Goal: Transaction & Acquisition: Book appointment/travel/reservation

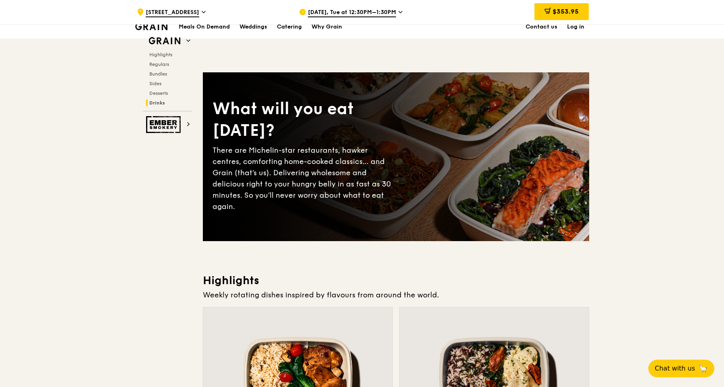
scroll to position [2908, 0]
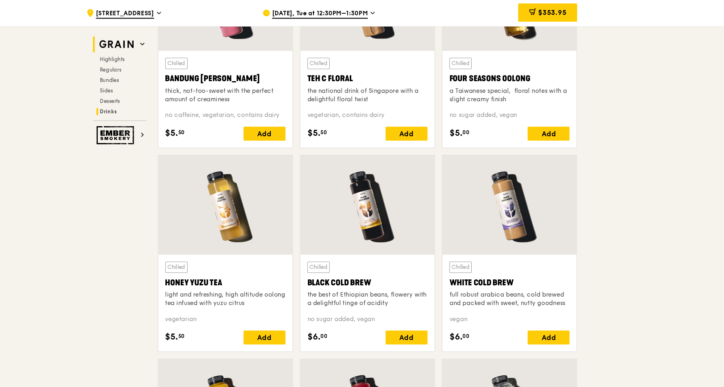
click at [188, 36] on h2 "Grain" at bounding box center [167, 41] width 49 height 14
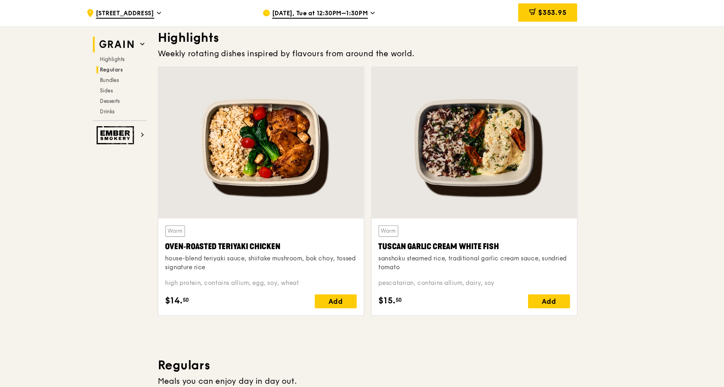
scroll to position [241, 0]
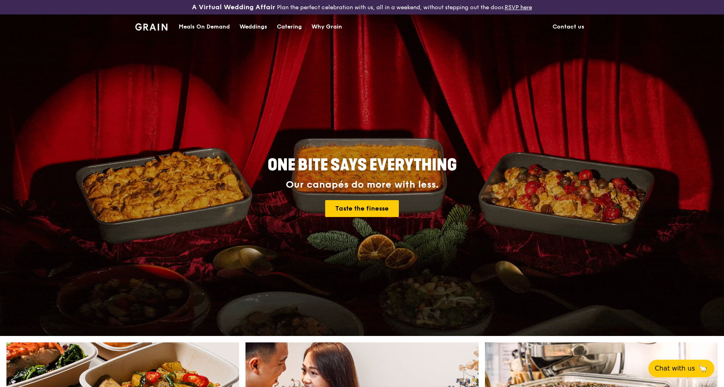
click at [293, 33] on div "Catering" at bounding box center [289, 27] width 25 height 24
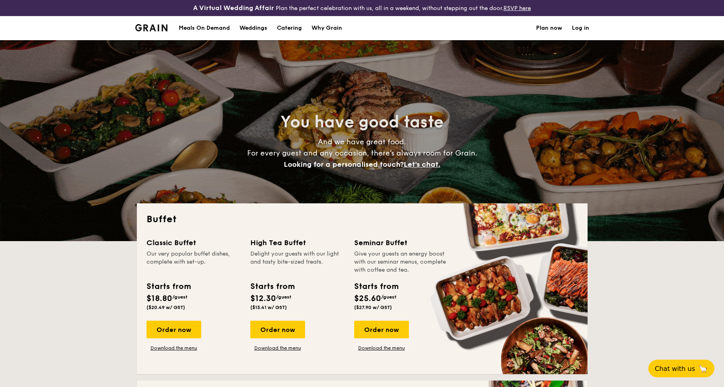
select select
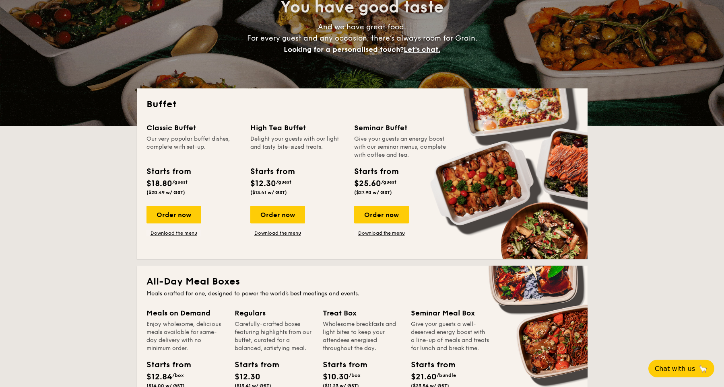
scroll to position [124, 0]
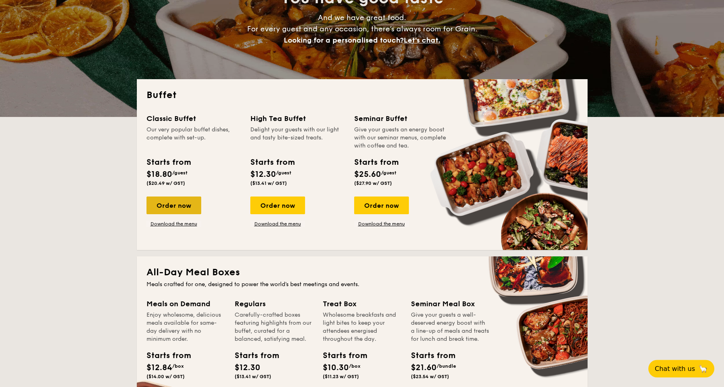
click at [186, 208] on div "Order now" at bounding box center [173, 206] width 55 height 18
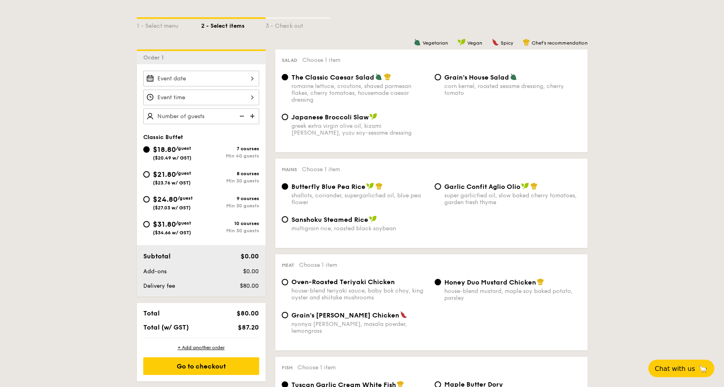
scroll to position [187, 0]
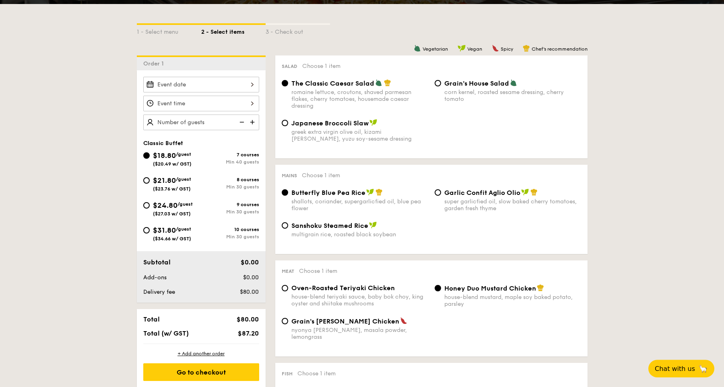
click at [255, 122] on img at bounding box center [253, 122] width 12 height 15
type input "40 guests"
click at [240, 124] on img at bounding box center [241, 122] width 12 height 15
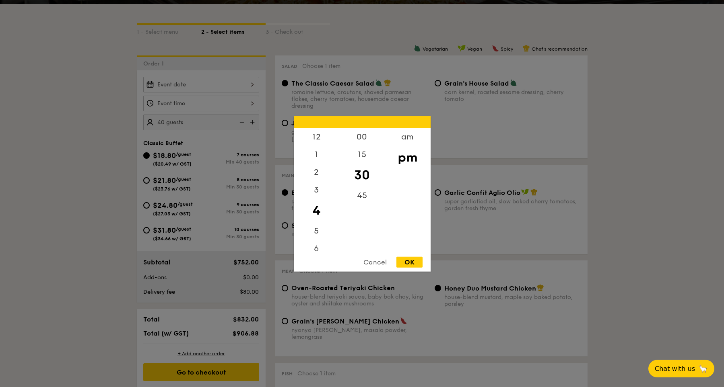
click at [253, 103] on div "12 1 2 3 4 5 6 7 8 9 10 11 00 15 30 45 am pm Cancel OK" at bounding box center [201, 104] width 116 height 16
click at [320, 158] on div "1" at bounding box center [316, 157] width 45 height 23
click at [414, 270] on div "Cancel OK" at bounding box center [362, 264] width 137 height 15
click at [406, 260] on div "OK" at bounding box center [409, 262] width 26 height 11
type input "1:30PM"
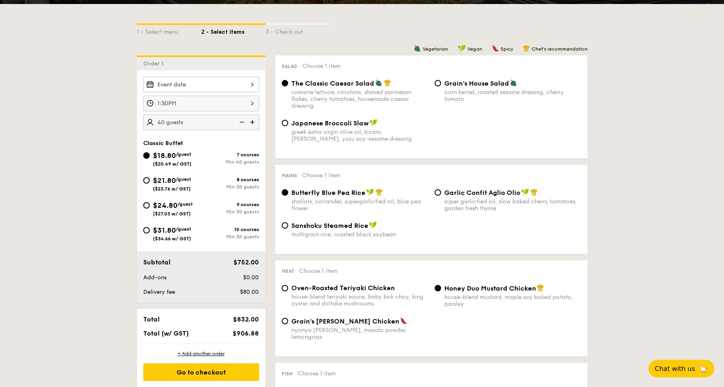
click at [256, 81] on div at bounding box center [201, 85] width 116 height 16
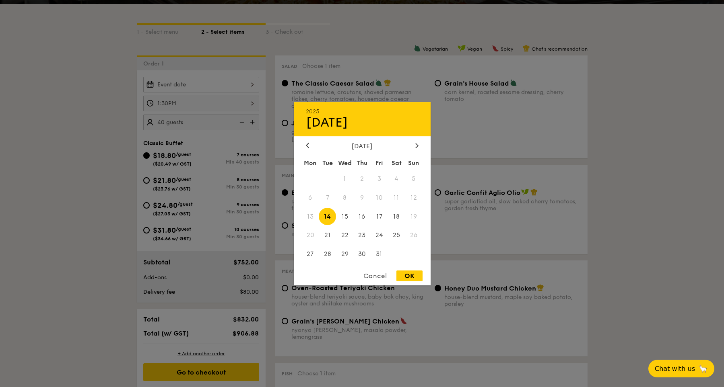
click at [412, 144] on div "[DATE]" at bounding box center [362, 146] width 113 height 8
click at [417, 146] on icon at bounding box center [416, 145] width 2 height 5
click at [404, 277] on div "OK" at bounding box center [409, 276] width 26 height 11
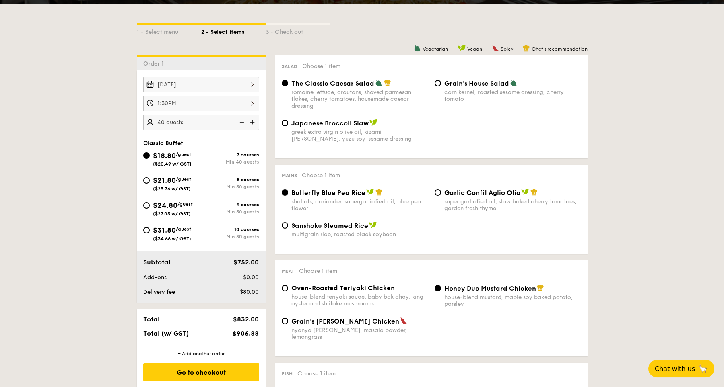
click at [252, 87] on div "[DATE]" at bounding box center [201, 85] width 116 height 16
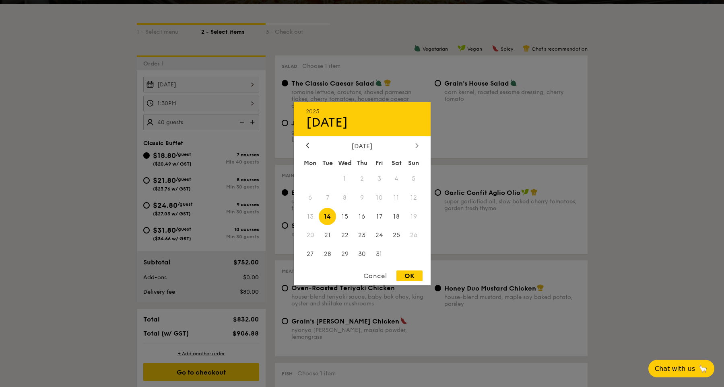
click at [416, 143] on icon at bounding box center [416, 145] width 3 height 5
click at [379, 233] on span "21" at bounding box center [378, 235] width 17 height 17
click at [410, 276] on div "OK" at bounding box center [409, 276] width 26 height 11
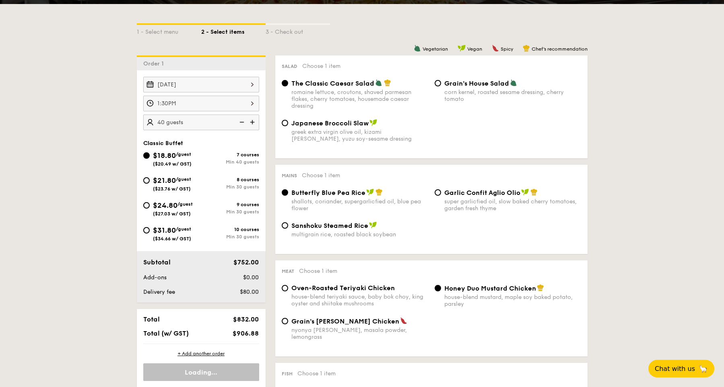
type input "[DATE]"
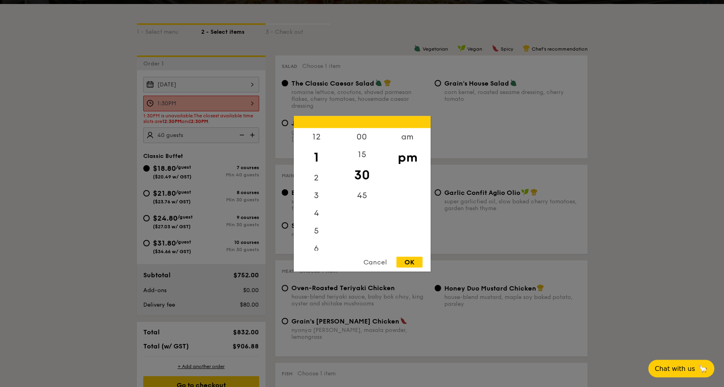
click at [249, 110] on div "1:30PM 12 1 2 3 4 5 6 7 8 9 10 11 00 15 30 45 am pm Cancel OK" at bounding box center [201, 104] width 116 height 16
click at [321, 143] on div "12" at bounding box center [316, 139] width 45 height 23
click at [415, 262] on div "OK" at bounding box center [409, 262] width 26 height 11
type input "12:30PM"
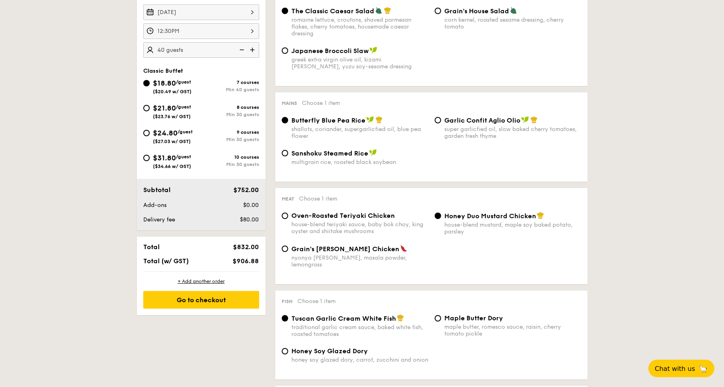
scroll to position [261, 0]
click at [241, 47] on img at bounding box center [241, 48] width 12 height 15
click at [203, 51] on div "40" at bounding box center [201, 49] width 116 height 16
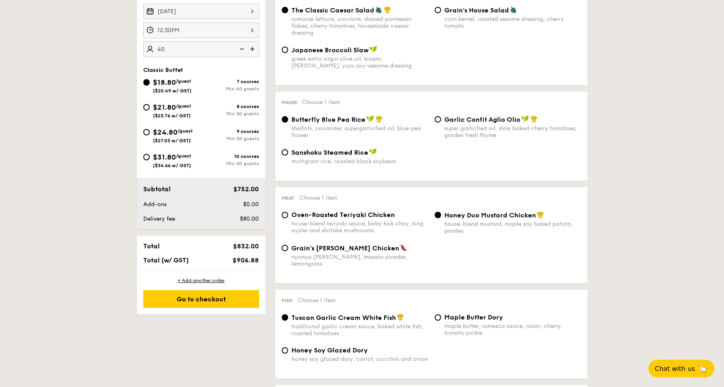
click at [203, 51] on input "40" at bounding box center [201, 49] width 116 height 16
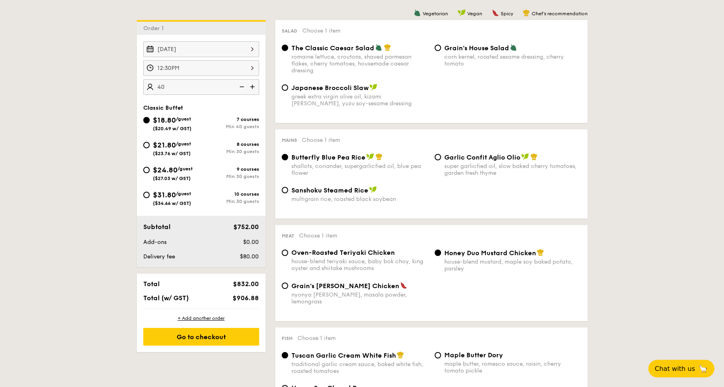
scroll to position [223, 0]
type input "40 guests"
click at [146, 147] on input "$21.80 /guest ($23.76 w/ GST) 8 courses Min 30 guests" at bounding box center [146, 145] width 6 height 6
radio input "true"
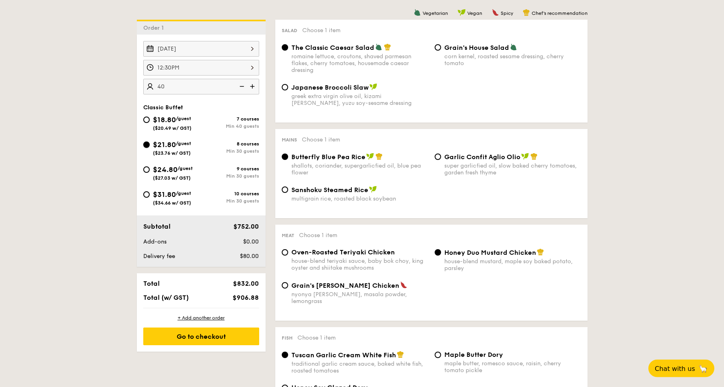
radio input "true"
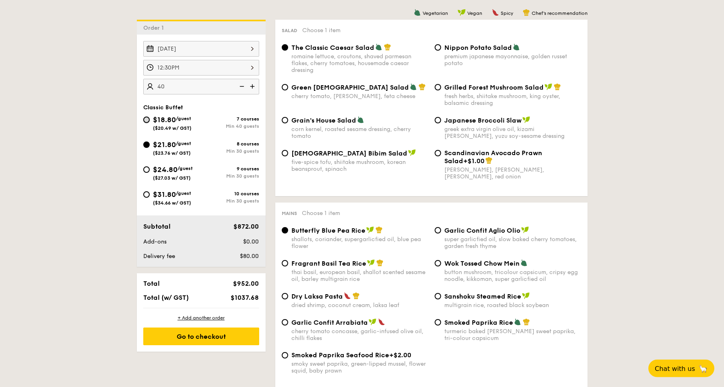
click at [148, 122] on input "$18.80 /guest ($20.49 w/ GST) 7 courses Min 40 guests" at bounding box center [146, 120] width 6 height 6
radio input "true"
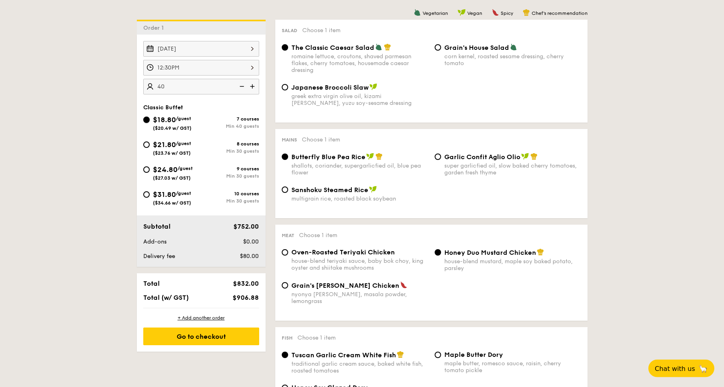
radio input "true"
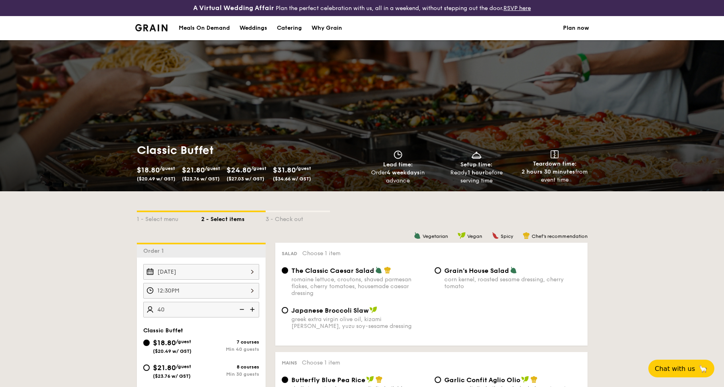
click at [298, 31] on div "Catering" at bounding box center [289, 28] width 25 height 24
select select
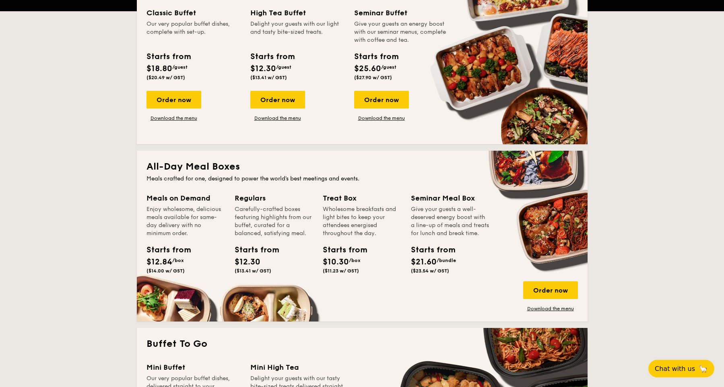
scroll to position [99, 0]
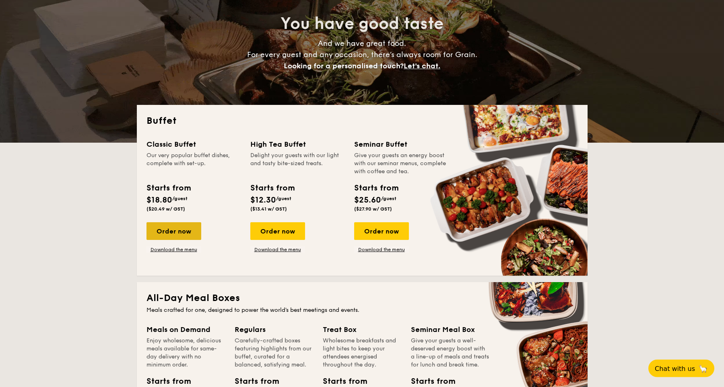
click at [179, 229] on div "Order now" at bounding box center [173, 231] width 55 height 18
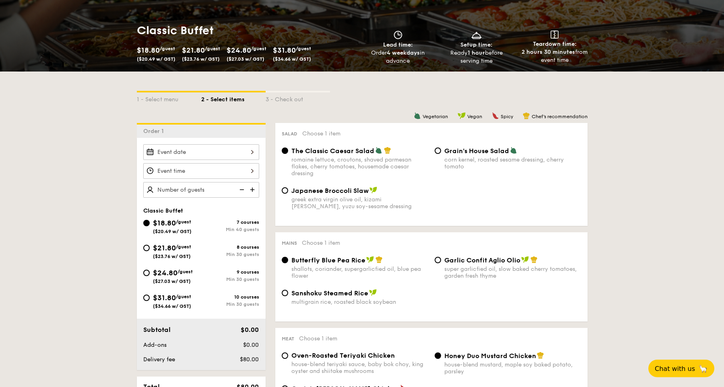
scroll to position [121, 0]
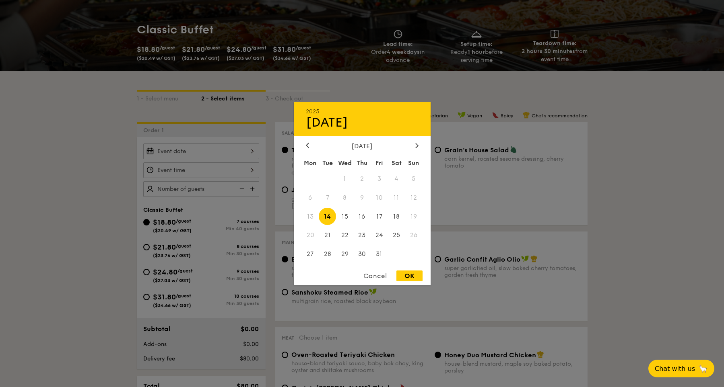
click at [256, 150] on div "2025 Oct [DATE] Tue Wed Thu Fri Sat Sun 1 2 3 4 5 6 7 8 9 10 11 12 13 14 15 16 …" at bounding box center [201, 152] width 116 height 16
click at [416, 146] on icon at bounding box center [416, 145] width 2 height 5
click at [380, 236] on span "21" at bounding box center [378, 235] width 17 height 17
click at [407, 274] on div "OK" at bounding box center [409, 276] width 26 height 11
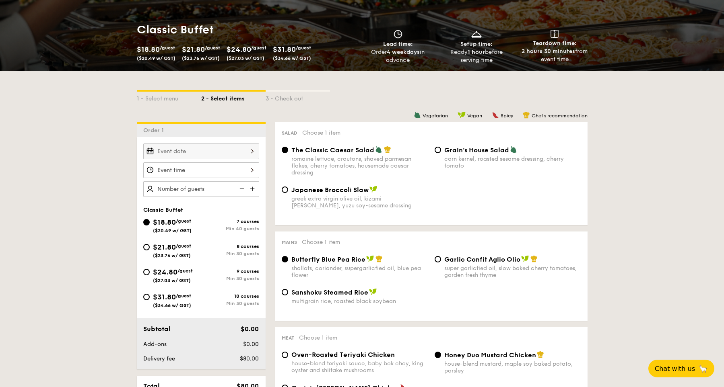
type input "[DATE]"
click at [249, 170] on div at bounding box center [201, 171] width 116 height 16
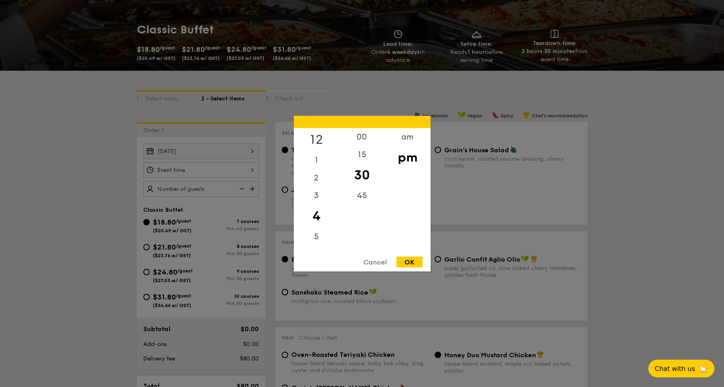
click at [317, 142] on div "12" at bounding box center [316, 139] width 45 height 23
click at [403, 260] on div "OK" at bounding box center [409, 262] width 26 height 11
type input "12:30PM"
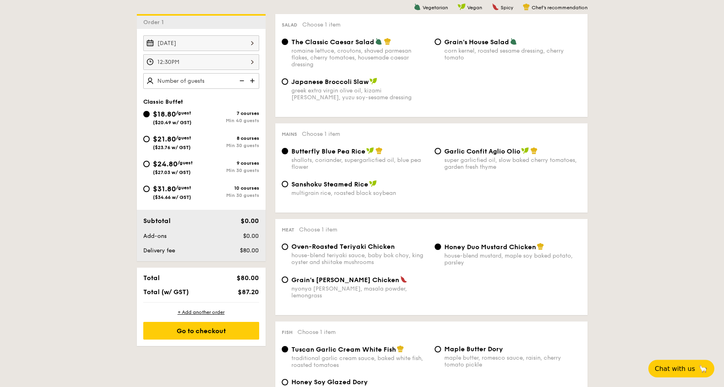
scroll to position [222, 0]
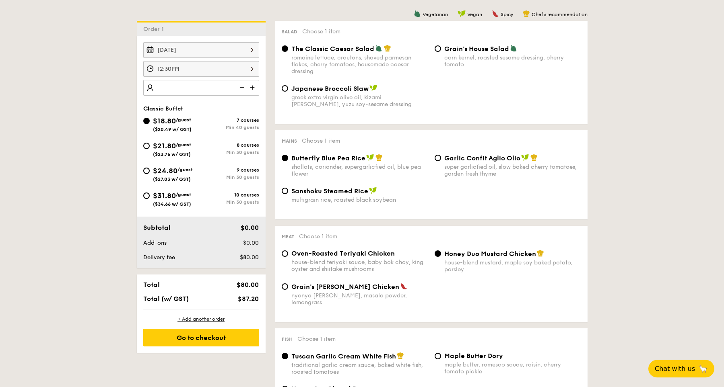
click at [216, 91] on div at bounding box center [201, 88] width 116 height 16
type input "40 guests"
click at [242, 90] on img at bounding box center [241, 87] width 12 height 15
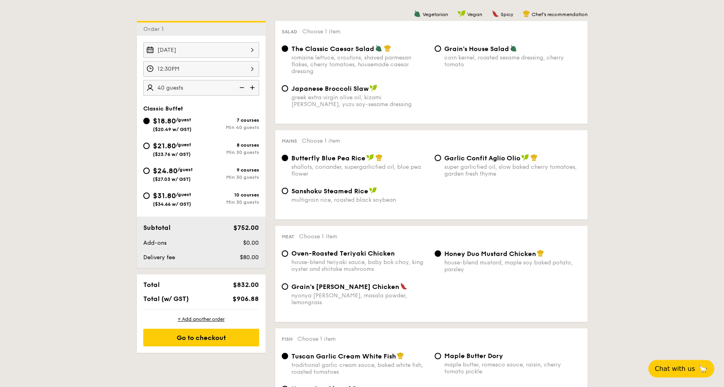
click at [242, 87] on img at bounding box center [241, 87] width 12 height 15
click at [150, 200] on div "$31.80 /guest ($34.66 w/ GST)" at bounding box center [172, 198] width 58 height 17
click at [150, 199] on input "$31.80 /guest ($34.66 w/ GST) 10 courses Min 30 guests" at bounding box center [146, 196] width 6 height 6
radio input "true"
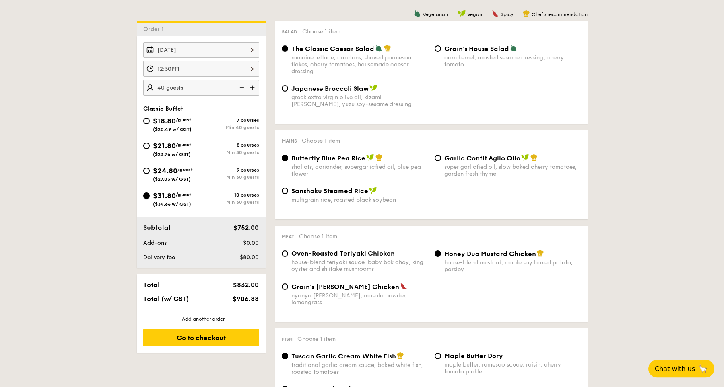
radio input "true"
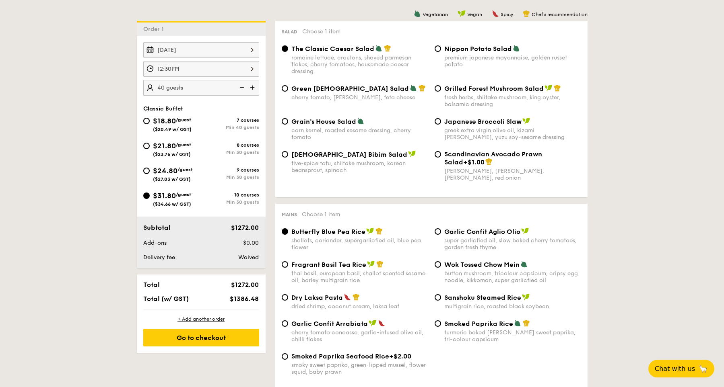
click at [148, 176] on div "$24.80 /guest ($27.03 w/ GST)" at bounding box center [172, 173] width 58 height 17
click at [148, 174] on input "$24.80 /guest ($27.03 w/ GST) 9 courses Min 30 guests" at bounding box center [146, 171] width 6 height 6
radio input "true"
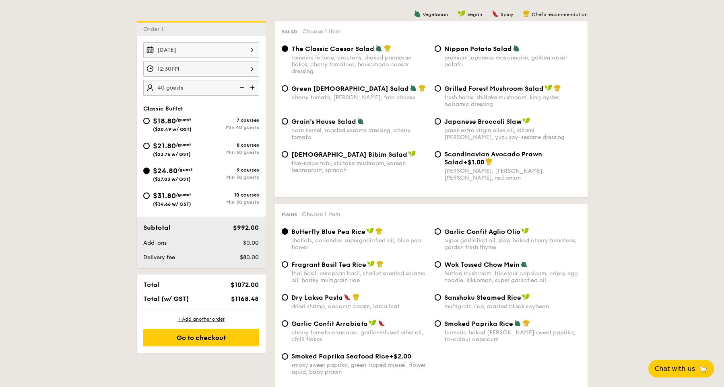
radio input "true"
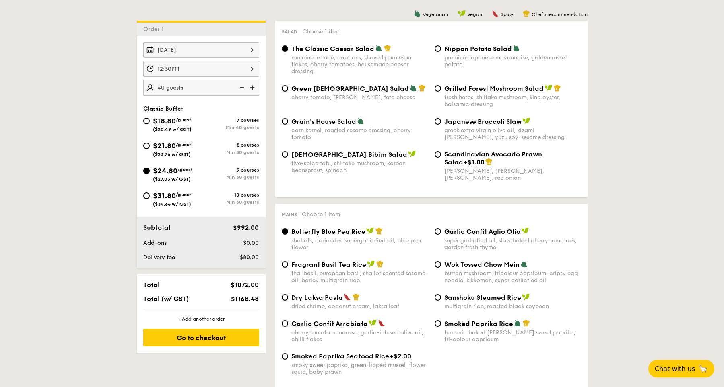
radio input "true"
click at [148, 148] on input "$21.80 /guest ($23.76 w/ GST) 8 courses Min 30 guests" at bounding box center [146, 146] width 6 height 6
radio input "true"
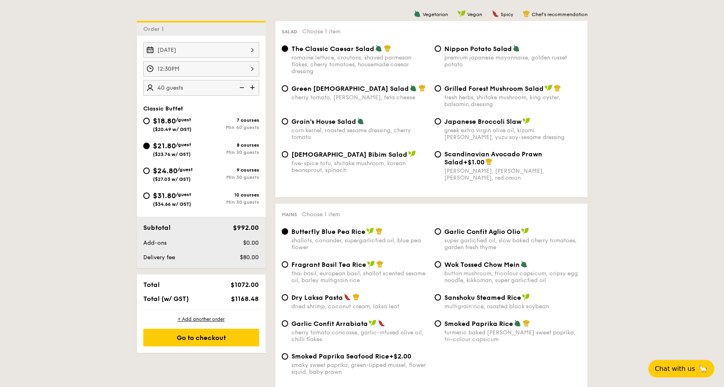
radio input "true"
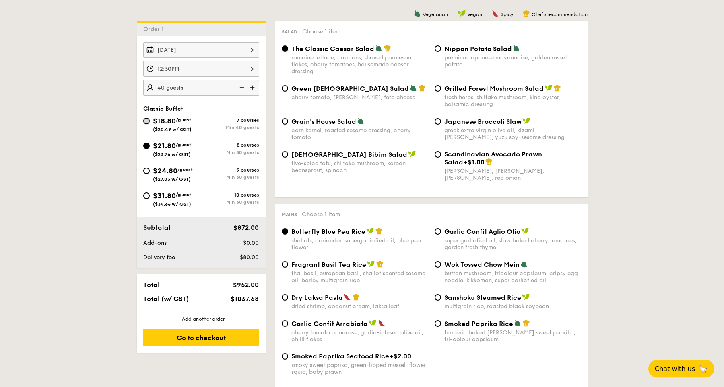
click at [149, 119] on input "$18.80 /guest ($20.49 w/ GST) 7 courses Min 40 guests" at bounding box center [146, 121] width 6 height 6
radio input "true"
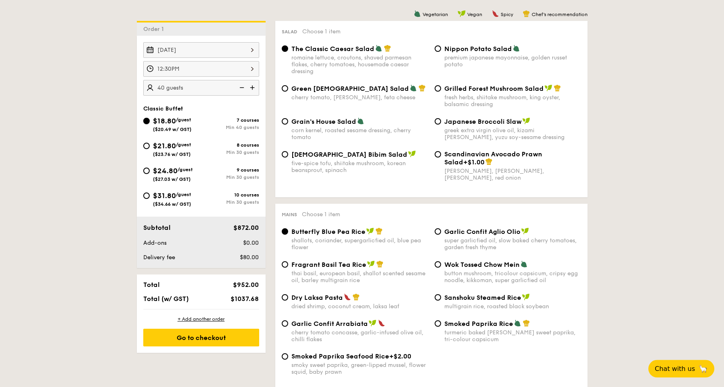
radio input "true"
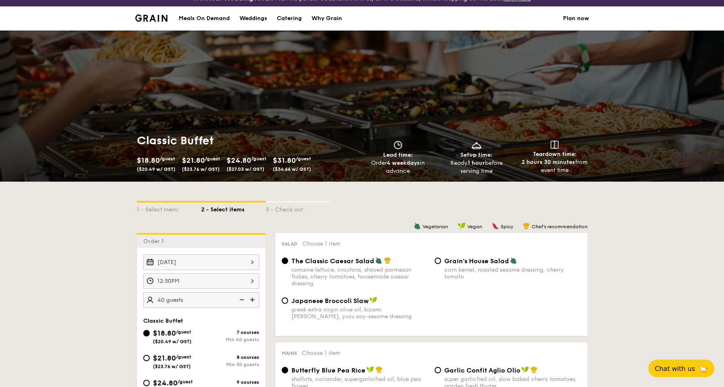
scroll to position [0, 0]
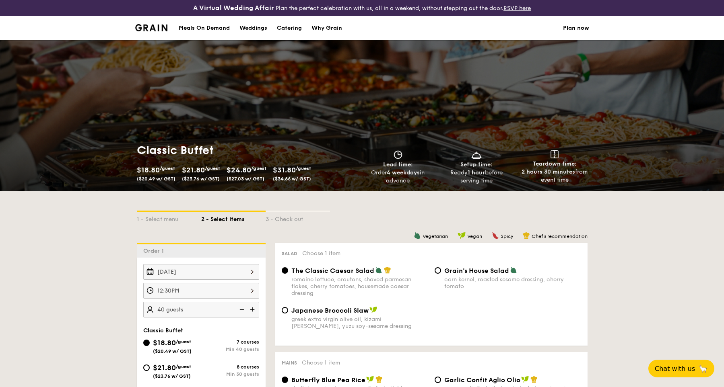
click at [284, 28] on div "Catering" at bounding box center [289, 28] width 25 height 24
select select
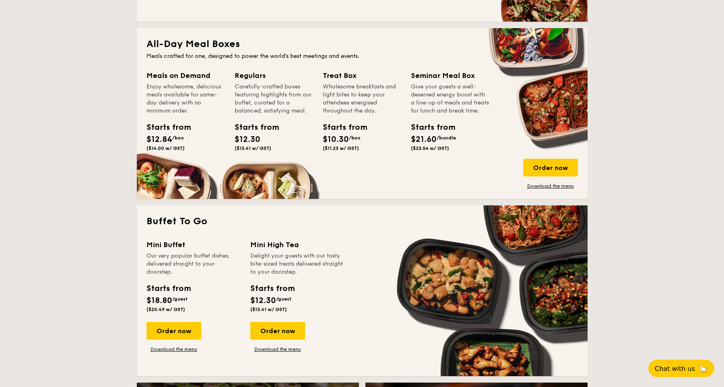
scroll to position [348, 0]
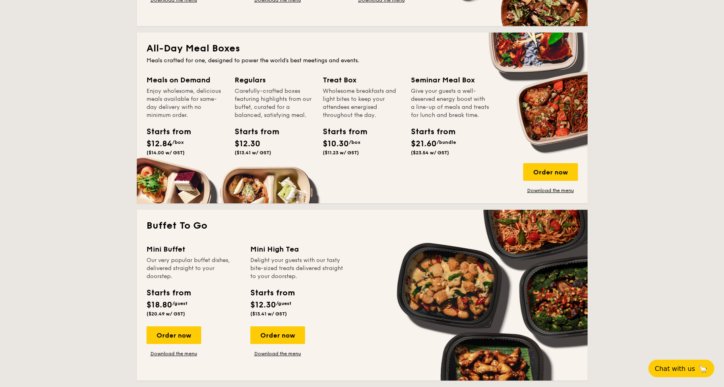
click at [249, 141] on span "$12.30" at bounding box center [248, 144] width 26 height 10
click at [569, 176] on div "Order now" at bounding box center [550, 172] width 55 height 18
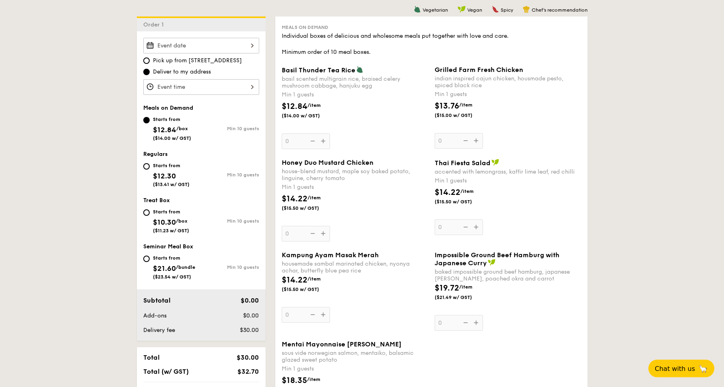
scroll to position [231, 0]
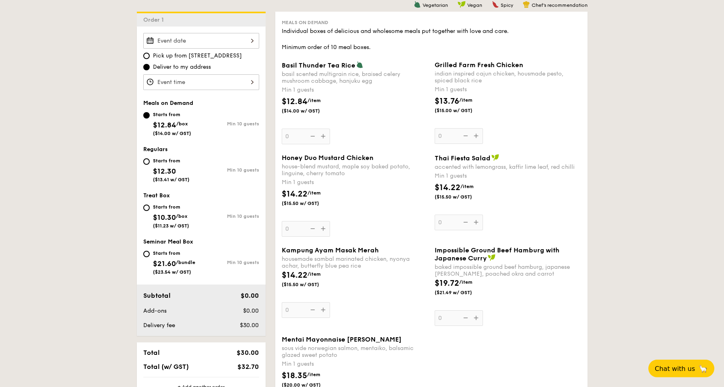
click at [145, 158] on div "Starts from $12.30 ($13.41 w/ GST)" at bounding box center [172, 169] width 58 height 27
click at [145, 158] on input "Starts from $12.30 ($13.41 w/ GST) Min 10 guests" at bounding box center [146, 161] width 6 height 6
radio input "true"
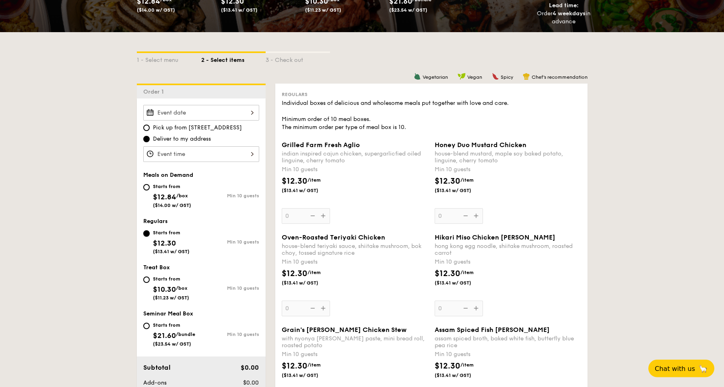
scroll to position [151, 0]
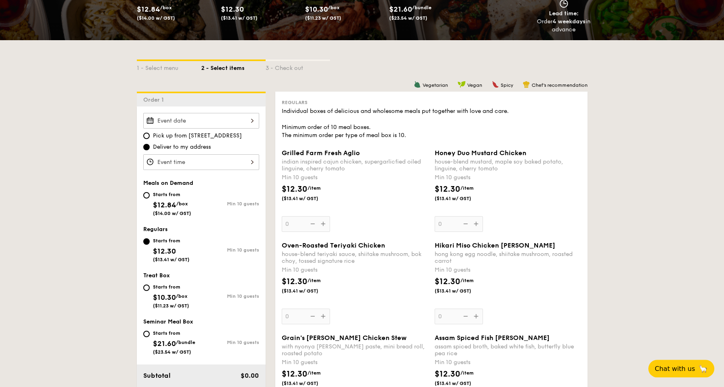
click at [323, 226] on div "Grilled Farm Fresh Aglio indian inspired cajun chicken, supergarlicfied oiled l…" at bounding box center [355, 190] width 146 height 83
click at [323, 226] on input "0" at bounding box center [306, 224] width 48 height 16
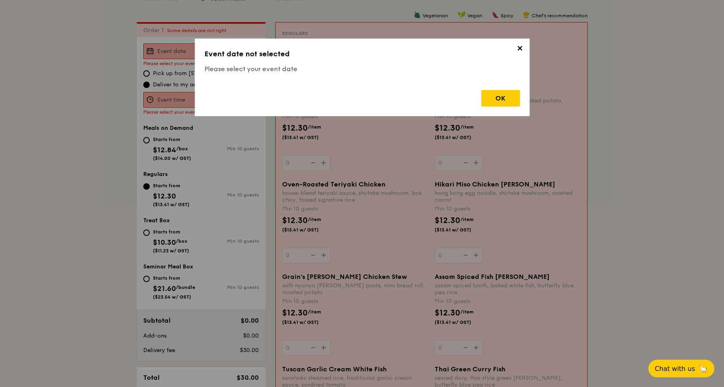
scroll to position [231, 0]
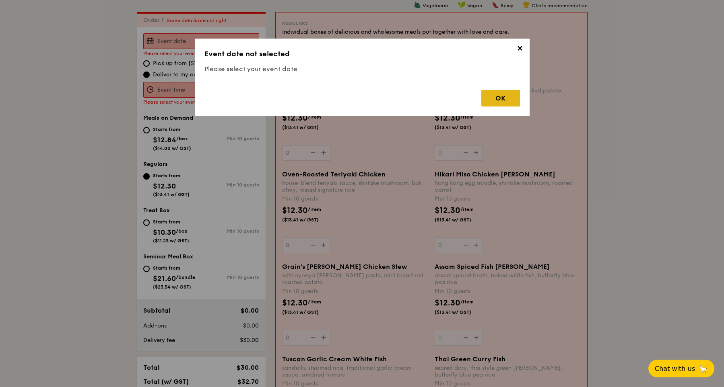
click at [492, 103] on div "OK" at bounding box center [500, 98] width 39 height 16
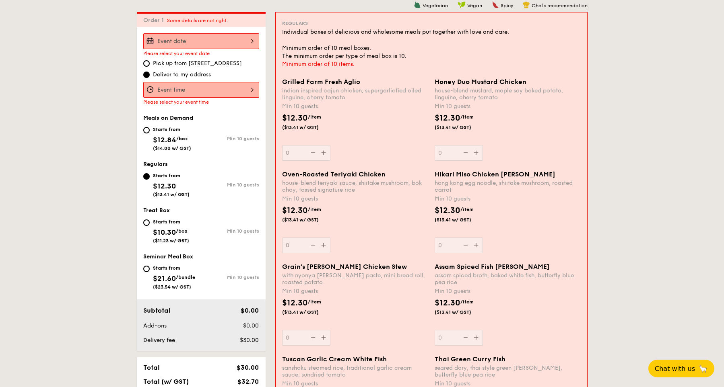
click at [253, 39] on div at bounding box center [201, 41] width 116 height 16
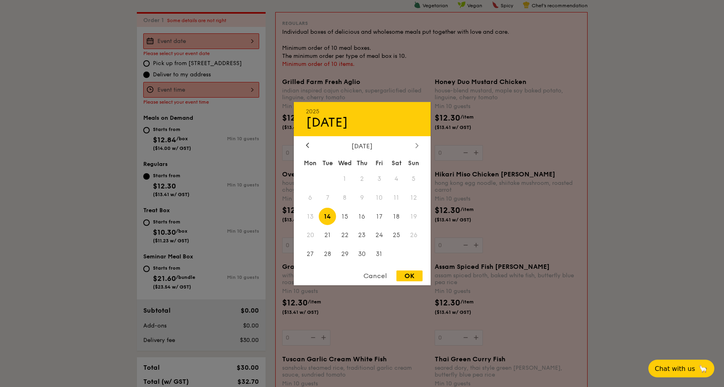
click at [418, 145] on icon at bounding box center [416, 145] width 2 height 5
click at [377, 237] on span "21" at bounding box center [378, 235] width 17 height 17
click at [407, 282] on div "OK" at bounding box center [409, 276] width 26 height 11
type input "[DATE]"
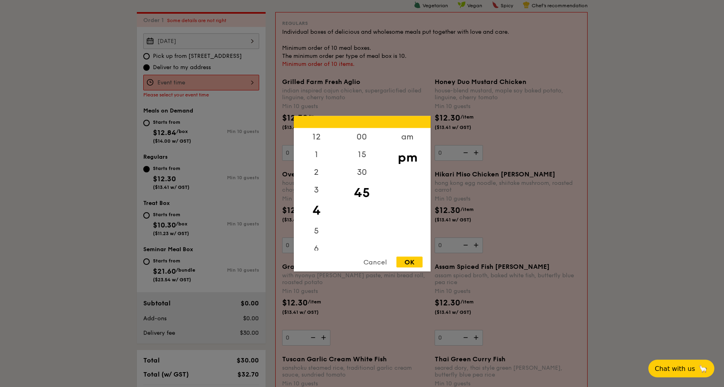
click at [251, 86] on div "12 1 2 3 4 5 6 7 8 9 10 11 00 15 30 45 am pm Cancel OK" at bounding box center [201, 83] width 116 height 16
click at [320, 136] on div "12" at bounding box center [316, 139] width 45 height 23
click at [364, 179] on div "30" at bounding box center [361, 174] width 45 height 23
click at [408, 263] on div "OK" at bounding box center [409, 262] width 26 height 11
type input "12:30PM"
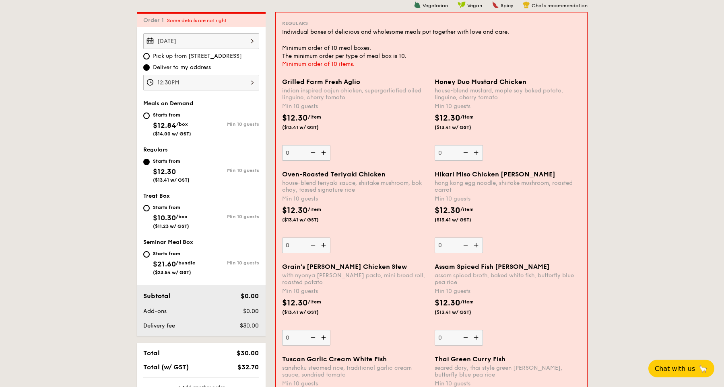
click at [144, 214] on div "Starts from $10.30 /box ($11.23 w/ GST)" at bounding box center [172, 216] width 58 height 27
click at [144, 212] on input "Starts from $10.30 /box ($11.23 w/ GST) Min 10 guests" at bounding box center [146, 208] width 6 height 6
radio input "true"
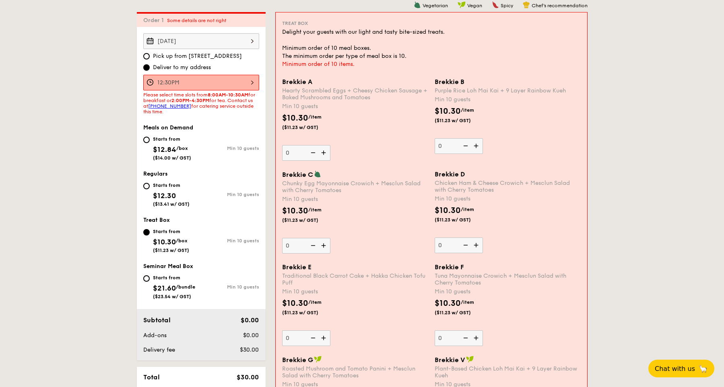
click at [148, 291] on div "Starts from $21.60 /bundle ($23.54 w/ GST)" at bounding box center [172, 286] width 58 height 27
click at [148, 282] on input "Starts from $21.60 /bundle ($23.54 w/ GST) Min 10 guests" at bounding box center [146, 279] width 6 height 6
radio input "true"
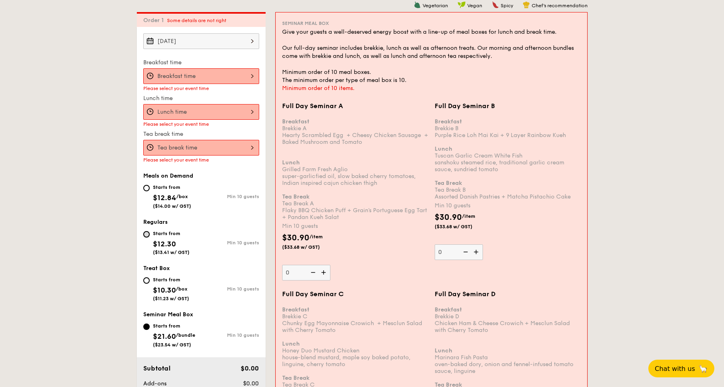
click at [144, 238] on input "Starts from $12.30 ($13.41 w/ GST) Min 10 guests" at bounding box center [146, 234] width 6 height 6
radio input "true"
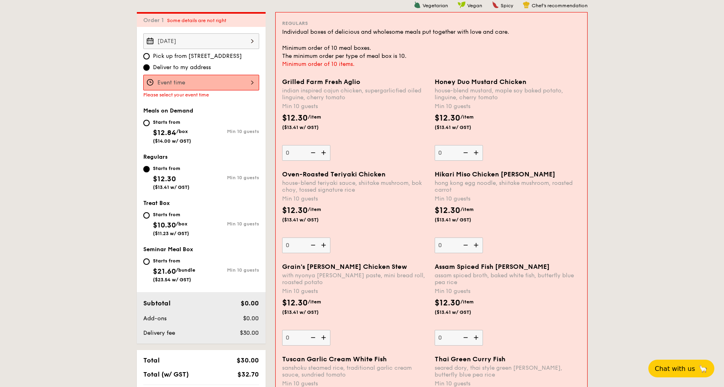
click at [151, 123] on div "Starts from $12.84 /box ($14.00 w/ GST)" at bounding box center [172, 130] width 58 height 27
click at [150, 123] on input "Starts from $12.84 /box ($14.00 w/ GST) Min 10 guests" at bounding box center [146, 123] width 6 height 6
radio input "true"
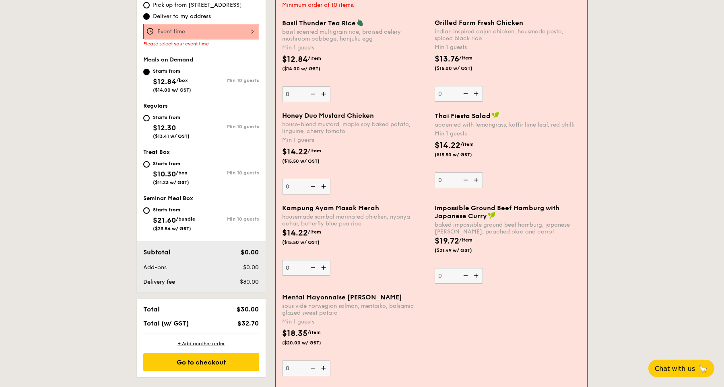
scroll to position [277, 0]
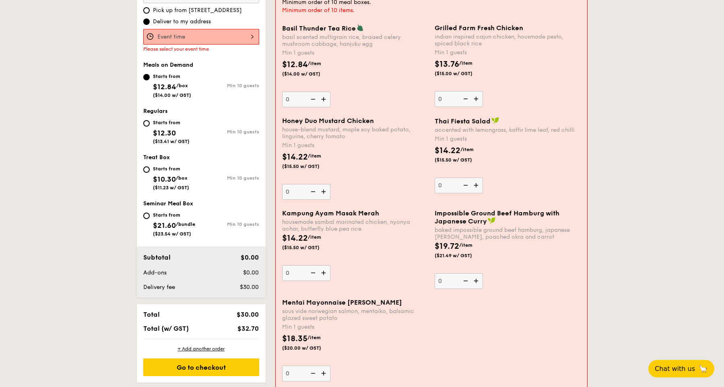
click at [322, 99] on img at bounding box center [324, 99] width 12 height 15
click at [322, 99] on input "0" at bounding box center [306, 100] width 48 height 16
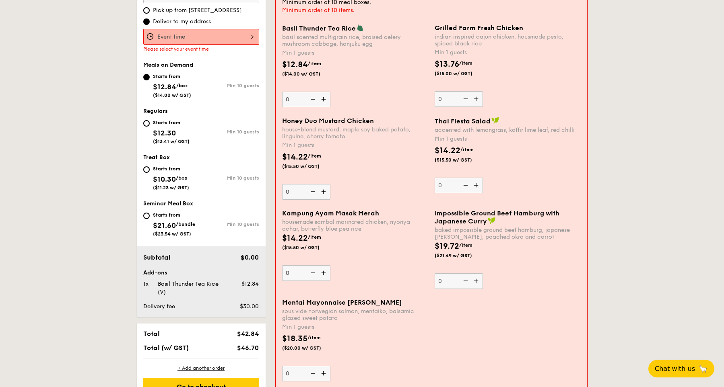
type input "1"
click at [477, 100] on img at bounding box center [477, 98] width 12 height 15
click at [477, 100] on input "0" at bounding box center [458, 99] width 48 height 16
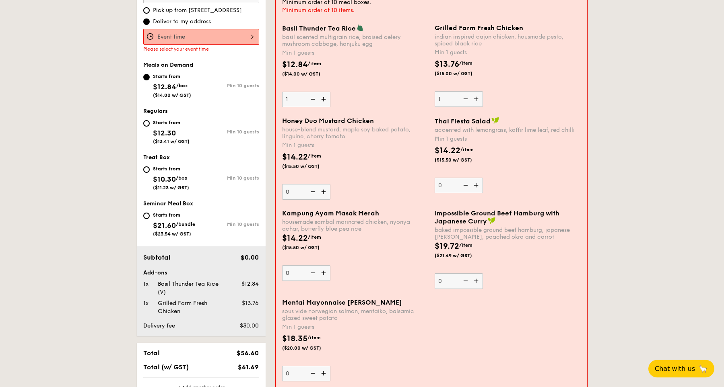
click at [477, 100] on img at bounding box center [477, 98] width 12 height 15
click at [477, 100] on input "1" at bounding box center [458, 99] width 48 height 16
type input "2"
click at [321, 193] on img at bounding box center [324, 191] width 12 height 15
click at [321, 193] on input "0" at bounding box center [306, 192] width 48 height 16
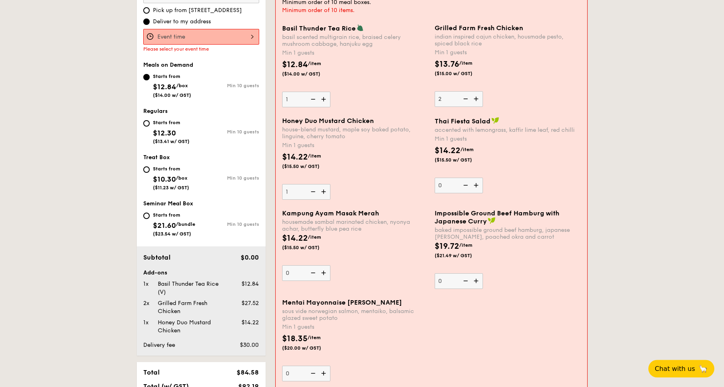
click at [321, 193] on img at bounding box center [324, 191] width 12 height 15
click at [321, 193] on input "1" at bounding box center [306, 192] width 48 height 16
type input "2"
click at [481, 189] on img at bounding box center [477, 185] width 12 height 15
click at [481, 189] on input "0" at bounding box center [458, 186] width 48 height 16
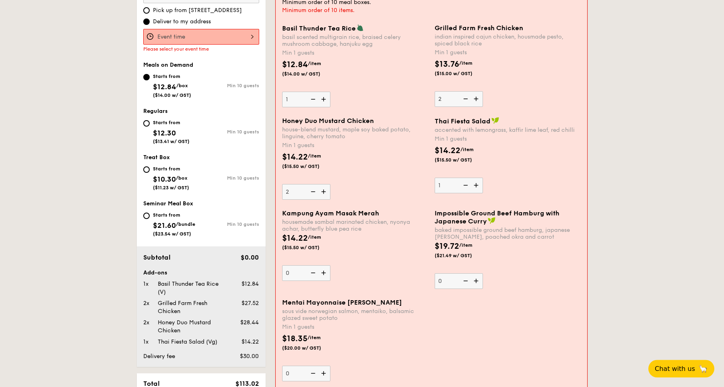
click at [481, 189] on img at bounding box center [477, 185] width 12 height 15
click at [481, 189] on input "1" at bounding box center [458, 186] width 48 height 16
type input "2"
click at [325, 277] on img at bounding box center [324, 272] width 12 height 15
click at [325, 277] on input "0" at bounding box center [306, 273] width 48 height 16
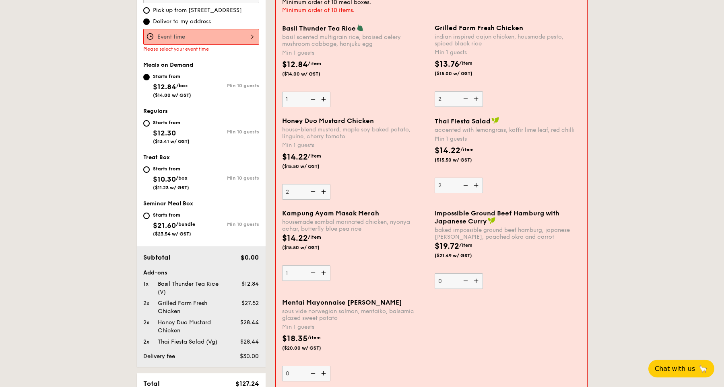
click at [325, 277] on img at bounding box center [324, 272] width 12 height 15
click at [325, 277] on input "1" at bounding box center [306, 273] width 48 height 16
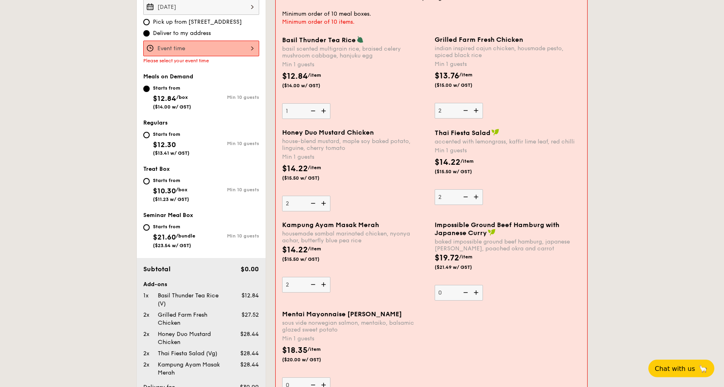
scroll to position [288, 0]
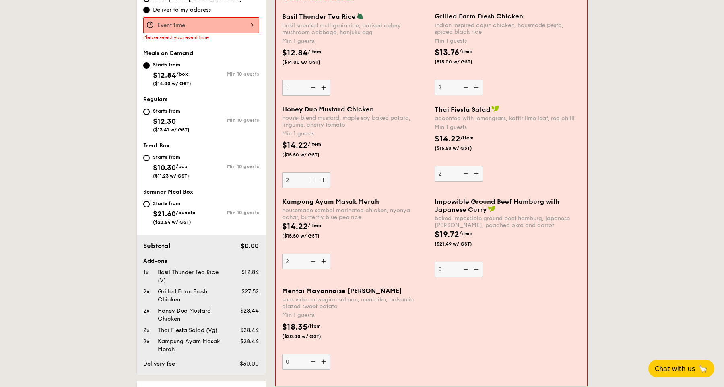
click at [315, 264] on img at bounding box center [312, 261] width 12 height 15
click at [315, 264] on input "2" at bounding box center [306, 262] width 48 height 16
click at [315, 264] on img at bounding box center [312, 261] width 12 height 15
click at [315, 264] on input "1" at bounding box center [306, 262] width 48 height 16
type input "0"
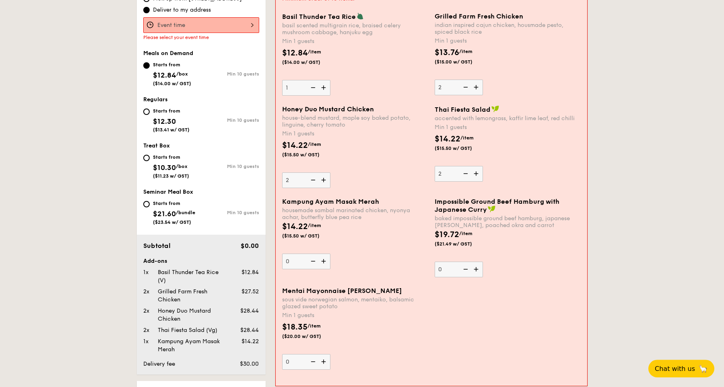
click at [315, 264] on img at bounding box center [312, 261] width 12 height 15
click at [315, 264] on input "0" at bounding box center [306, 262] width 48 height 16
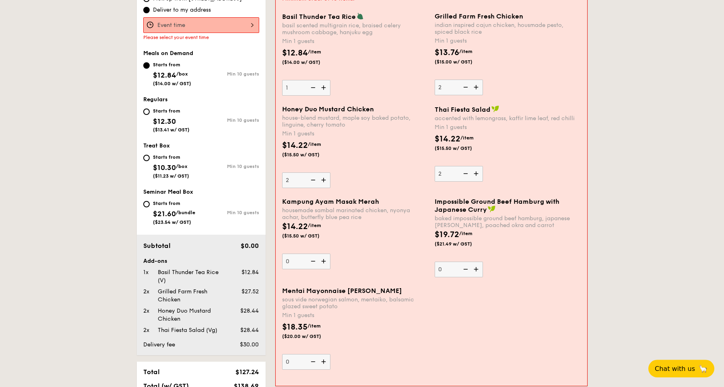
click at [324, 363] on img at bounding box center [324, 361] width 12 height 15
click at [324, 363] on input "0" at bounding box center [306, 362] width 48 height 16
type input "1"
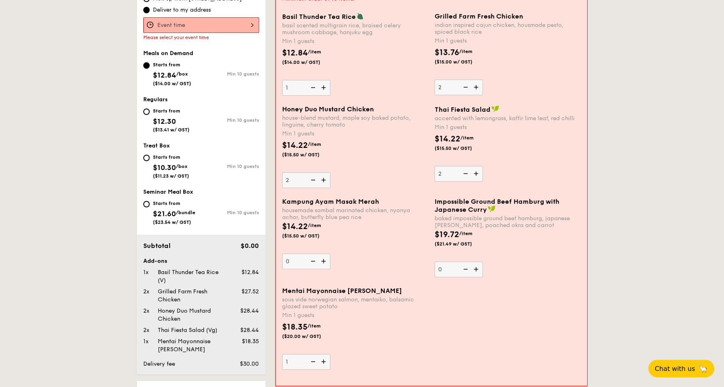
click at [391, 226] on div "$14.22 /item ($15.50 w/ GST)" at bounding box center [355, 235] width 152 height 28
click at [330, 254] on input "0" at bounding box center [306, 262] width 48 height 16
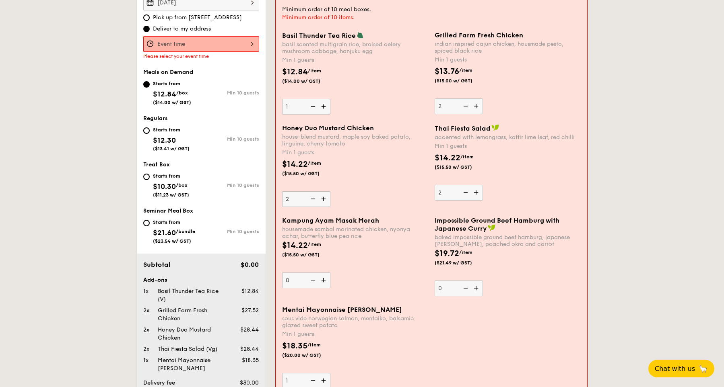
scroll to position [288, 0]
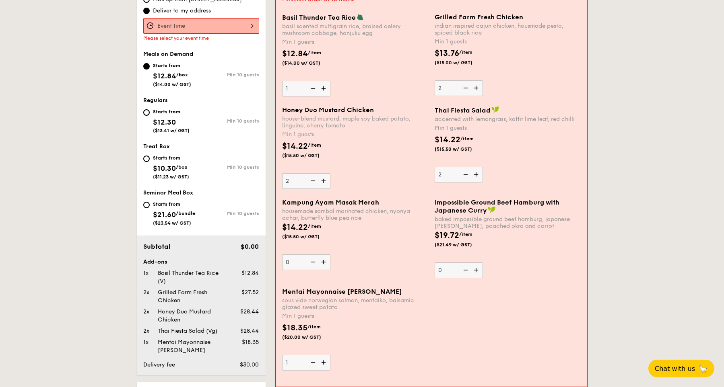
click at [472, 176] on img at bounding box center [477, 174] width 12 height 15
click at [472, 176] on input "2" at bounding box center [458, 175] width 48 height 16
click at [472, 176] on img at bounding box center [477, 174] width 12 height 15
click at [472, 176] on input "3" at bounding box center [458, 175] width 48 height 16
type input "4"
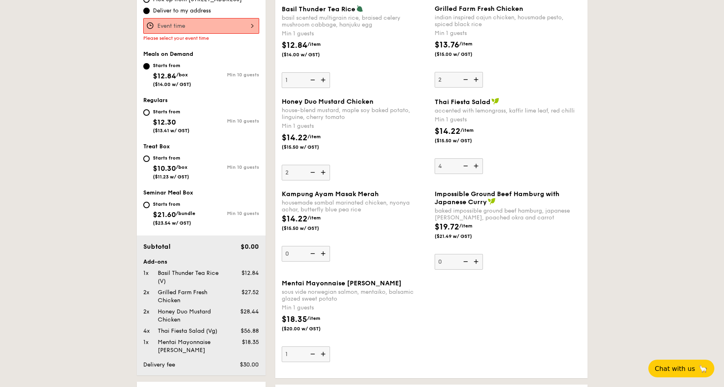
click at [535, 158] on div "Thai Fiesta Salad accented with lemongrass, kaffir lime leaf, red chilli Min 1 …" at bounding box center [507, 136] width 146 height 76
click at [483, 158] on input "4" at bounding box center [458, 166] width 48 height 16
click at [313, 360] on img at bounding box center [312, 354] width 12 height 15
click at [313, 360] on input "1" at bounding box center [306, 355] width 48 height 16
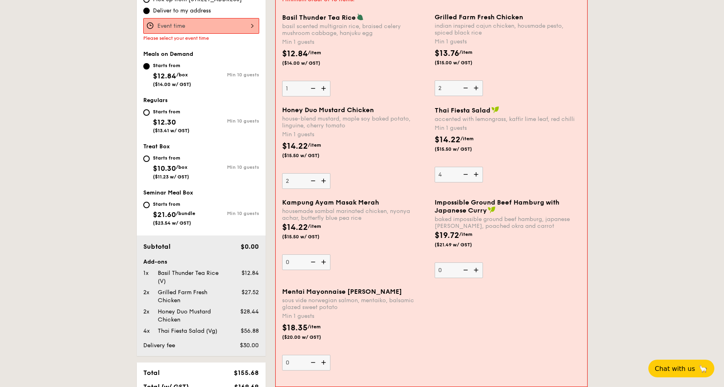
click at [320, 366] on img at bounding box center [324, 362] width 12 height 15
click at [320, 366] on input "0" at bounding box center [306, 363] width 48 height 16
type input "1"
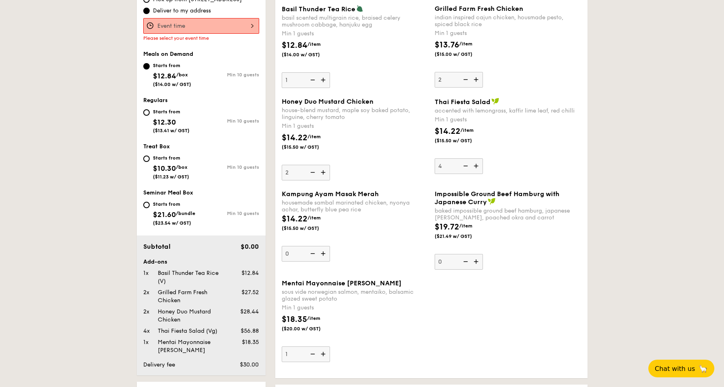
click at [348, 318] on div "$18.35 /item ($20.00 w/ GST)" at bounding box center [354, 328] width 153 height 28
click at [330, 347] on input "1" at bounding box center [306, 355] width 48 height 16
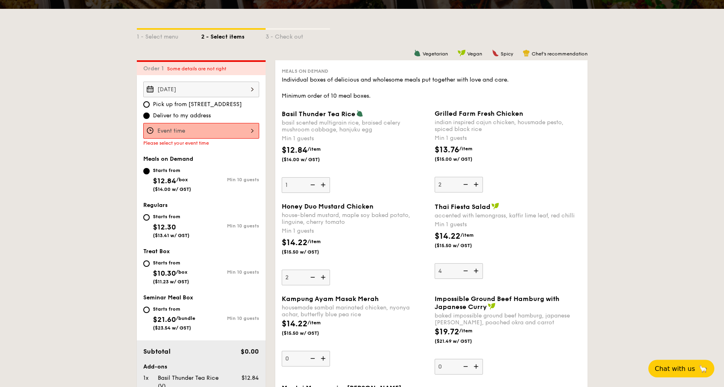
scroll to position [185, 0]
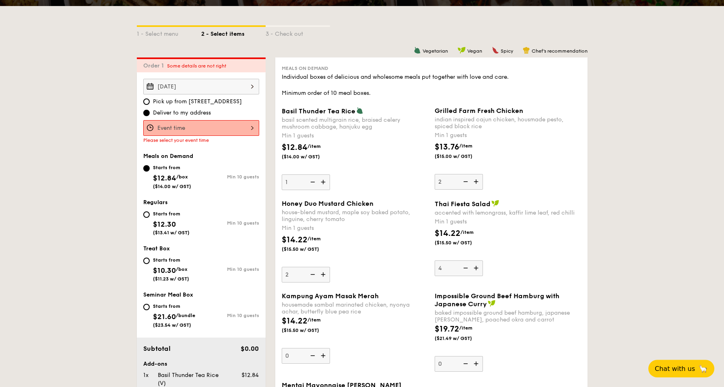
click at [255, 138] on div "Please select your event time" at bounding box center [201, 131] width 116 height 23
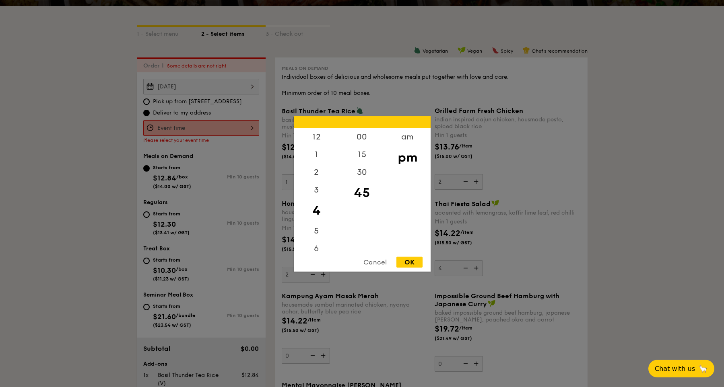
click at [255, 135] on div "12 1 2 3 4 5 6 7 8 9 10 11 00 15 30 45 am pm Cancel OK" at bounding box center [201, 128] width 116 height 16
click at [320, 143] on div "12" at bounding box center [316, 139] width 45 height 23
click at [357, 176] on div "30" at bounding box center [361, 174] width 45 height 23
click at [408, 265] on div "OK" at bounding box center [409, 262] width 26 height 11
type input "12:30PM"
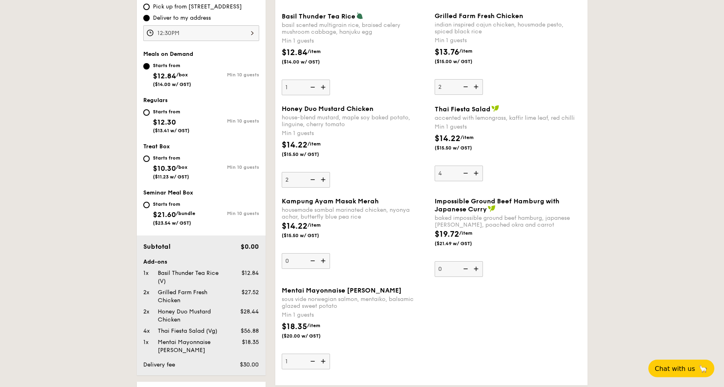
scroll to position [280, 0]
click at [315, 91] on img at bounding box center [312, 87] width 12 height 15
click at [315, 91] on input "1" at bounding box center [306, 88] width 48 height 16
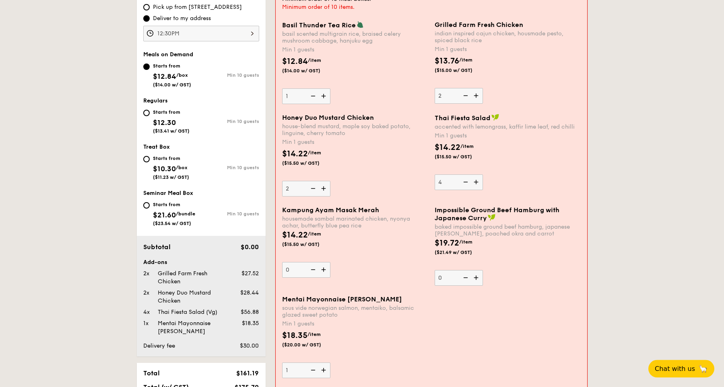
type input "0"
click at [477, 99] on img at bounding box center [477, 95] width 12 height 15
click at [477, 99] on input "2" at bounding box center [458, 96] width 48 height 16
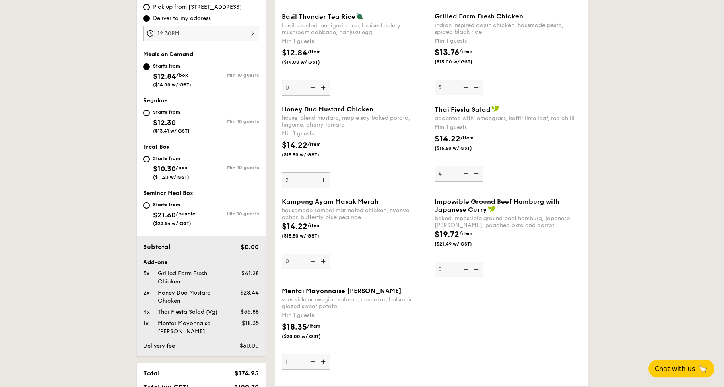
click at [471, 91] on img at bounding box center [477, 87] width 12 height 15
click at [471, 91] on input "3" at bounding box center [458, 88] width 48 height 16
click at [465, 89] on img at bounding box center [465, 87] width 12 height 15
click at [465, 89] on input "4" at bounding box center [458, 88] width 48 height 16
click at [465, 89] on img at bounding box center [465, 87] width 12 height 15
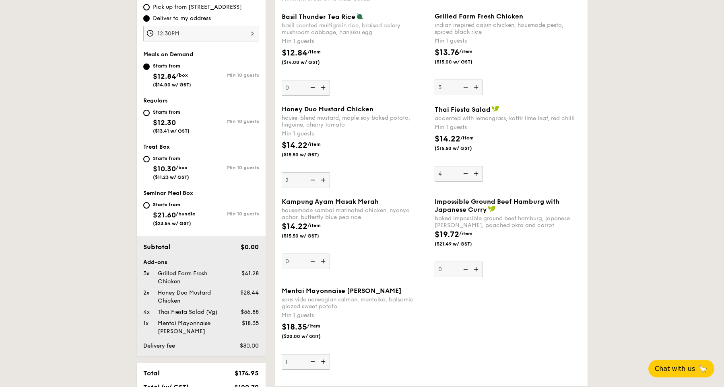
click at [465, 89] on input "3" at bounding box center [458, 88] width 48 height 16
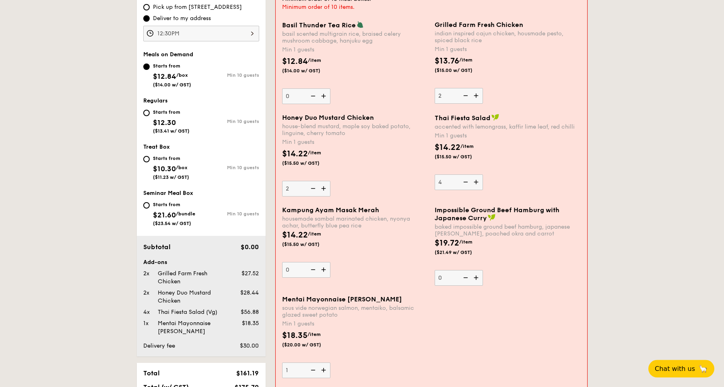
click at [465, 89] on div "Grilled Farm Fresh Chicken indian inspired cajun chicken, housmade pesto, spice…" at bounding box center [507, 62] width 146 height 83
click at [465, 89] on input "2" at bounding box center [458, 96] width 48 height 16
click at [469, 98] on img at bounding box center [465, 95] width 12 height 15
click at [469, 98] on input "2" at bounding box center [458, 96] width 48 height 16
click at [465, 98] on img at bounding box center [465, 95] width 12 height 15
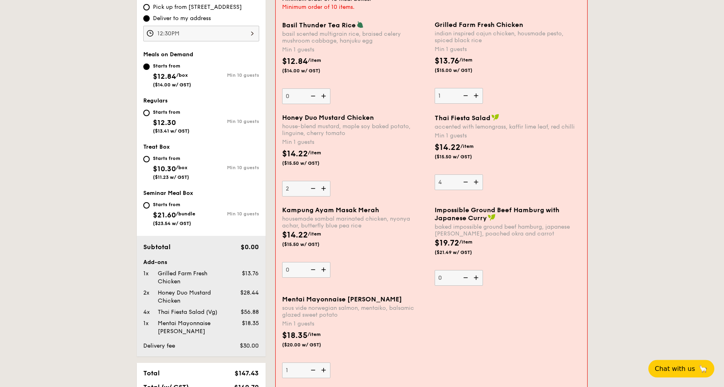
click at [465, 98] on input "1" at bounding box center [458, 96] width 48 height 16
type input "0"
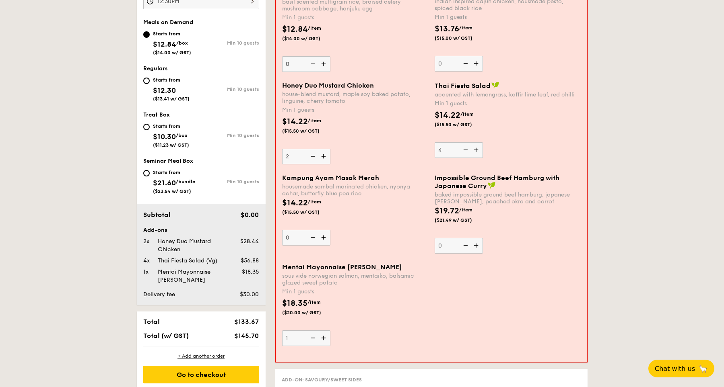
scroll to position [314, 0]
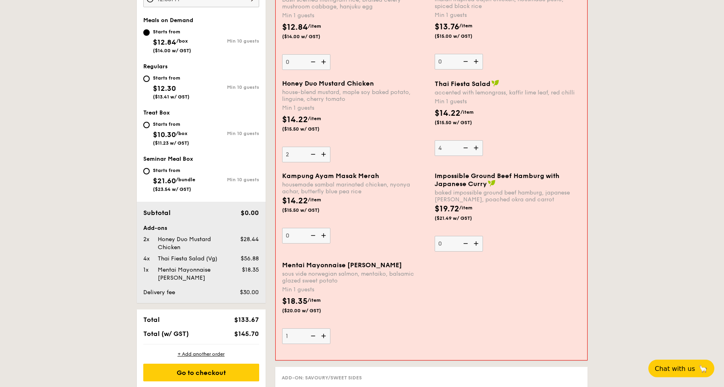
click at [314, 343] on img at bounding box center [312, 336] width 12 height 15
click at [314, 343] on input "1" at bounding box center [306, 337] width 48 height 16
type input "0"
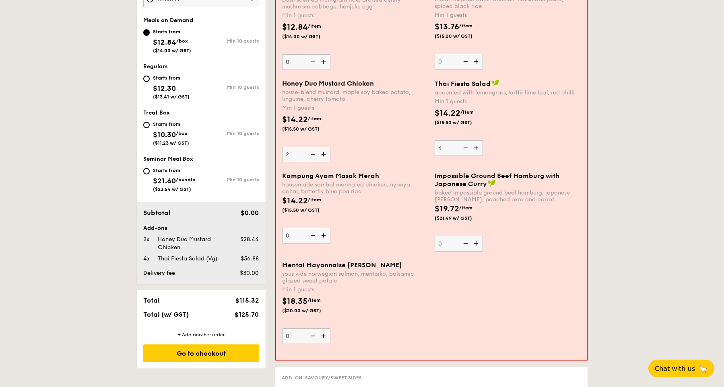
click at [326, 238] on img at bounding box center [324, 235] width 12 height 15
click at [326, 238] on input "0" at bounding box center [306, 236] width 48 height 16
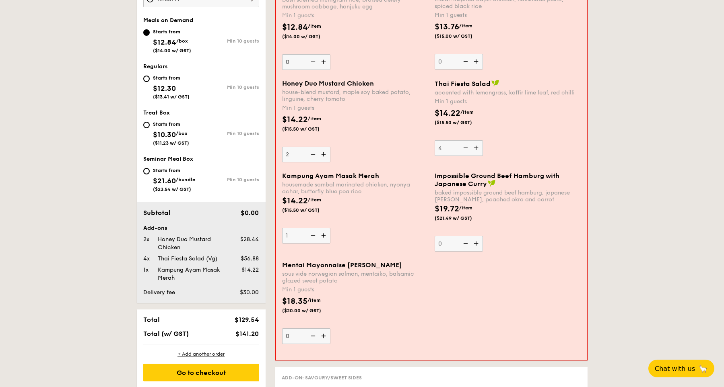
click at [326, 238] on img at bounding box center [324, 235] width 12 height 15
click at [326, 238] on input "1" at bounding box center [306, 236] width 48 height 16
click at [323, 241] on img at bounding box center [324, 235] width 12 height 15
click at [323, 241] on input "2" at bounding box center [306, 236] width 48 height 16
click at [323, 241] on img at bounding box center [324, 235] width 12 height 15
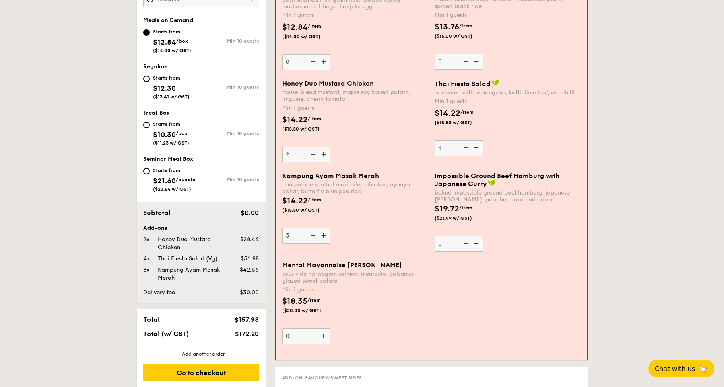
click at [323, 241] on input "3" at bounding box center [306, 236] width 48 height 16
type input "4"
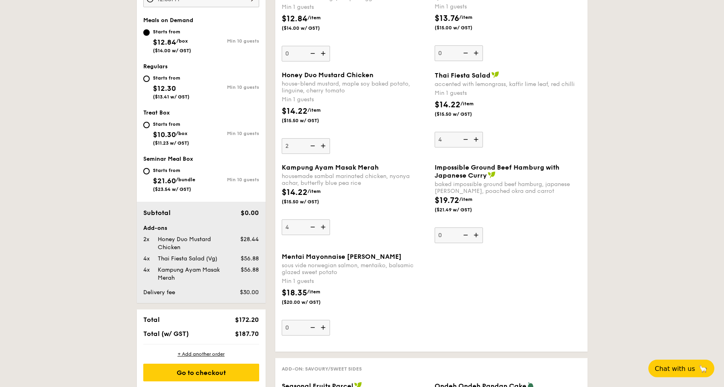
click at [475, 145] on img at bounding box center [477, 139] width 12 height 15
click at [475, 145] on input "4" at bounding box center [458, 140] width 48 height 16
type input "5"
click at [321, 234] on img at bounding box center [324, 227] width 12 height 15
click at [321, 234] on input "4" at bounding box center [306, 228] width 48 height 16
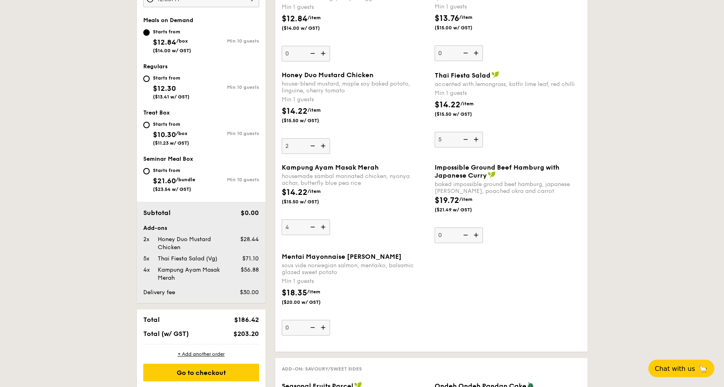
type input "5"
click at [477, 143] on img at bounding box center [477, 139] width 12 height 15
click at [477, 143] on input "5" at bounding box center [458, 140] width 48 height 16
click at [477, 143] on img at bounding box center [477, 139] width 12 height 15
click at [477, 143] on input "6" at bounding box center [458, 140] width 48 height 16
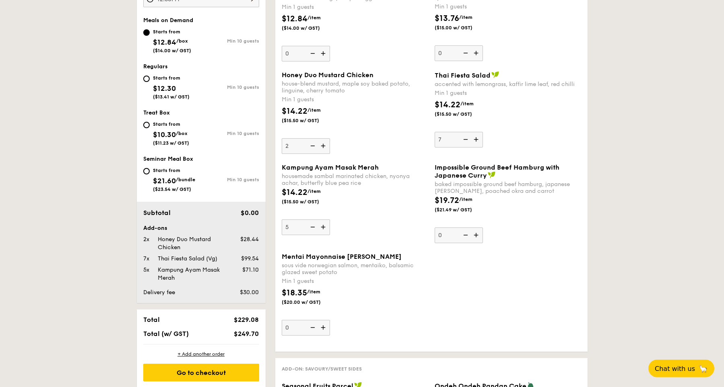
click at [477, 143] on img at bounding box center [477, 139] width 12 height 15
click at [477, 143] on input "7" at bounding box center [458, 140] width 48 height 16
click at [477, 143] on img at bounding box center [477, 139] width 12 height 15
click at [477, 143] on input "8" at bounding box center [458, 140] width 48 height 16
click at [477, 143] on img at bounding box center [477, 139] width 12 height 15
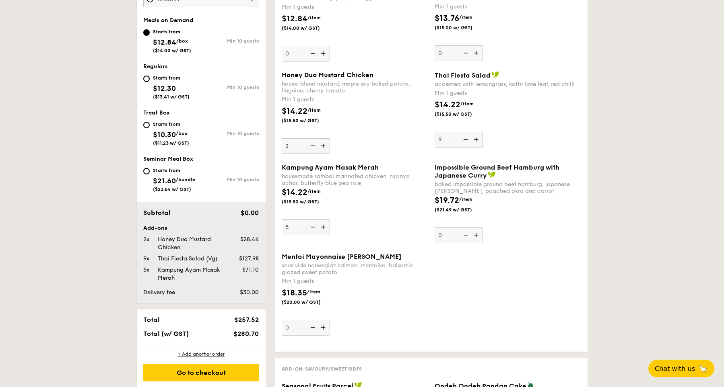
click at [477, 143] on input "9" at bounding box center [458, 140] width 48 height 16
type input "10"
click at [322, 233] on img at bounding box center [324, 227] width 12 height 15
click at [322, 233] on input "5" at bounding box center [306, 228] width 48 height 16
click at [322, 233] on img at bounding box center [324, 227] width 12 height 15
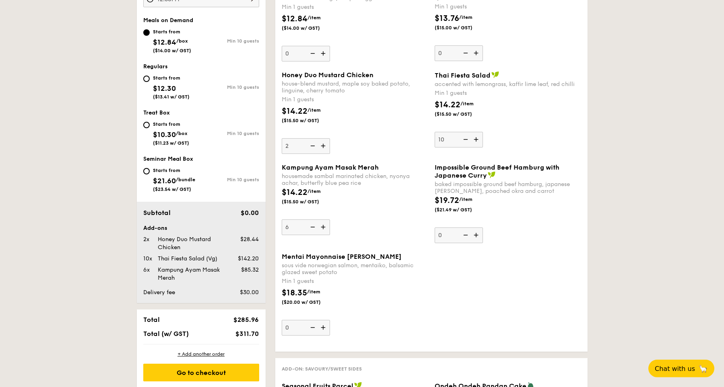
click at [322, 233] on input "6" at bounding box center [306, 228] width 48 height 16
click at [322, 233] on img at bounding box center [324, 227] width 12 height 15
click at [322, 233] on input "7" at bounding box center [306, 228] width 48 height 16
click at [322, 233] on img at bounding box center [324, 227] width 12 height 15
click at [322, 233] on input "8" at bounding box center [306, 228] width 48 height 16
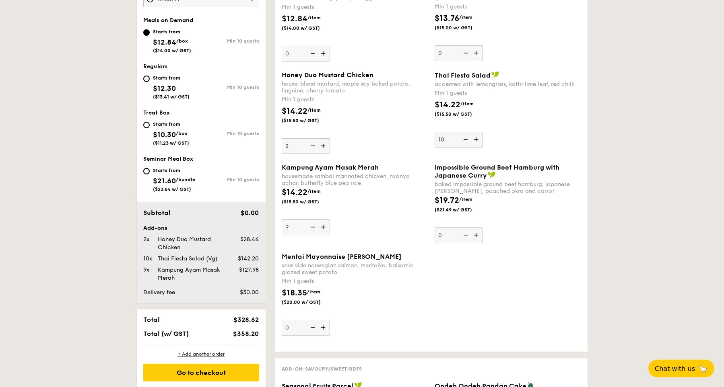
click at [322, 233] on img at bounding box center [324, 227] width 12 height 15
click at [322, 233] on input "9" at bounding box center [306, 228] width 48 height 16
type input "10"
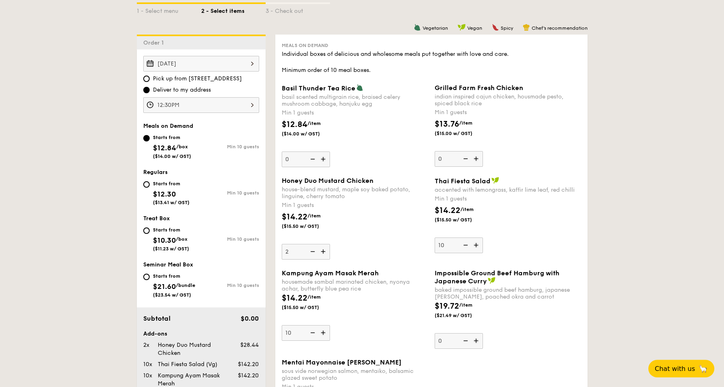
scroll to position [207, 0]
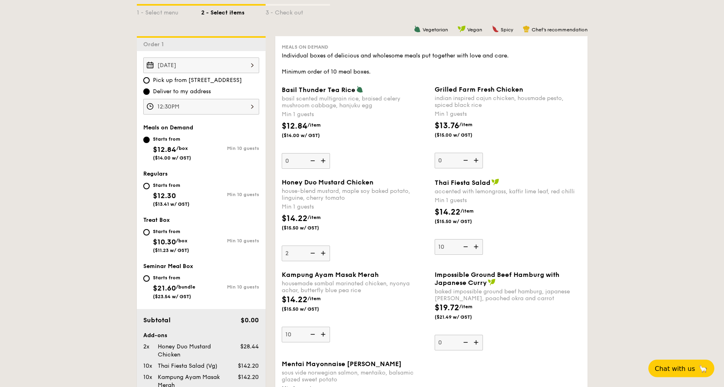
click at [145, 191] on div "Starts from $12.30 ($13.41 w/ GST)" at bounding box center [172, 194] width 58 height 27
click at [145, 189] on input "Starts from $12.30 ($13.41 w/ GST) Min 10 guests" at bounding box center [146, 186] width 6 height 6
radio input "true"
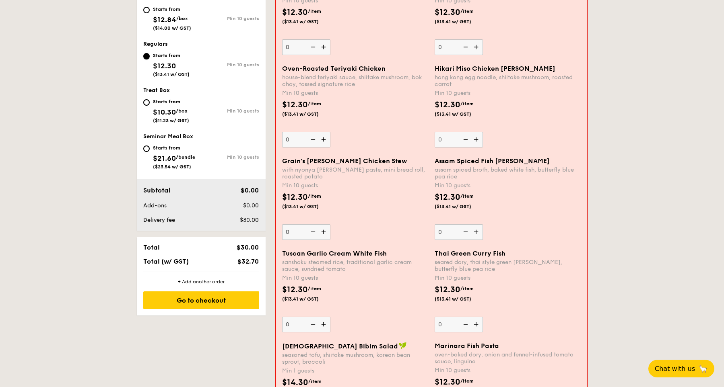
scroll to position [613, 0]
